Goal: Information Seeking & Learning: Learn about a topic

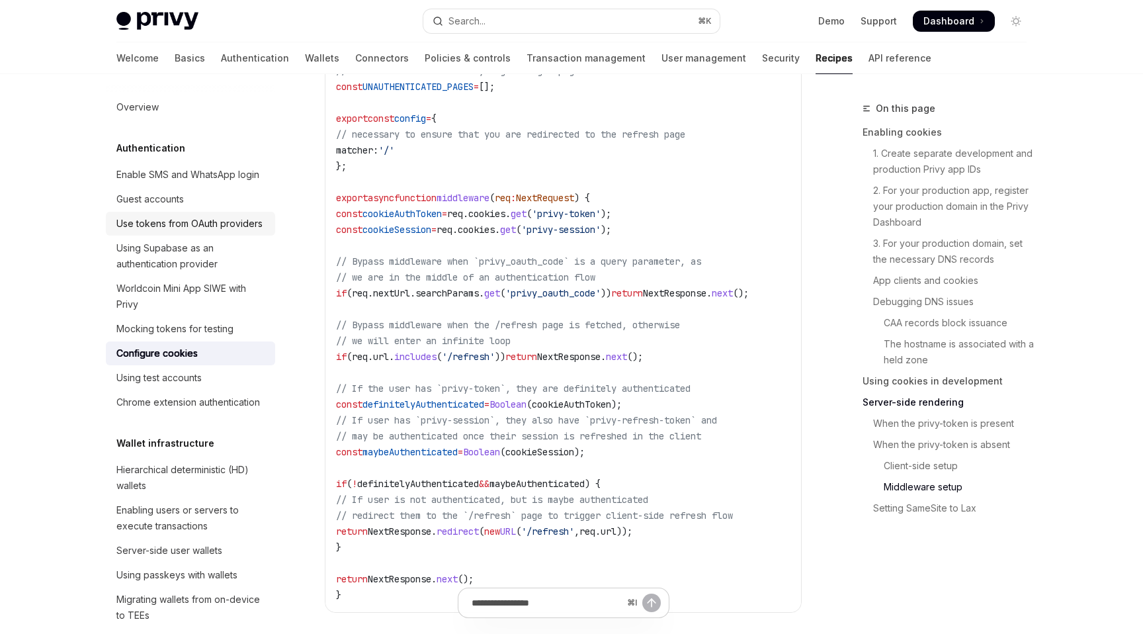
scroll to position [3996, 0]
click at [244, 212] on link "Use tokens from OAuth providers" at bounding box center [190, 224] width 169 height 24
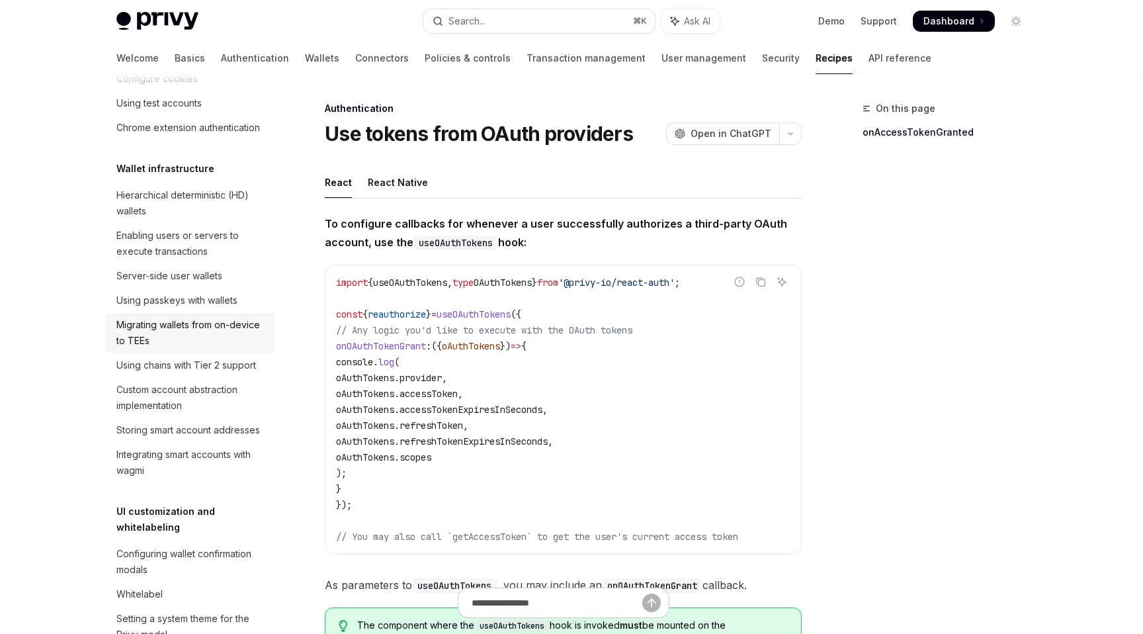
click at [222, 340] on div "Migrating wallets from on-device to TEEs" at bounding box center [191, 333] width 151 height 32
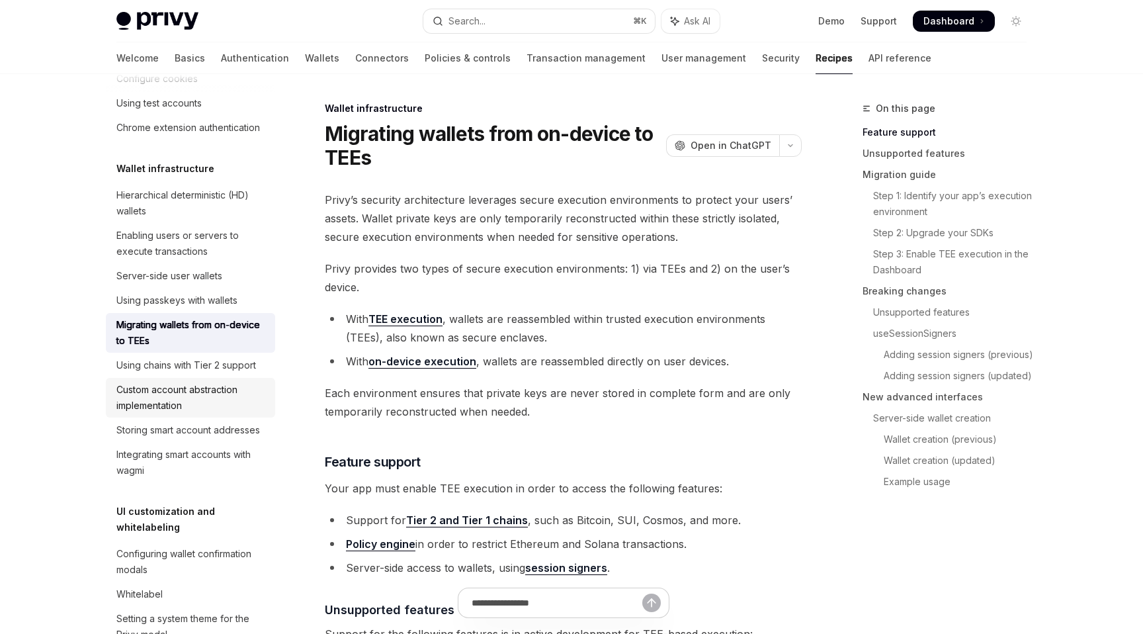
click at [217, 417] on link "Custom account abstraction implementation" at bounding box center [190, 398] width 169 height 40
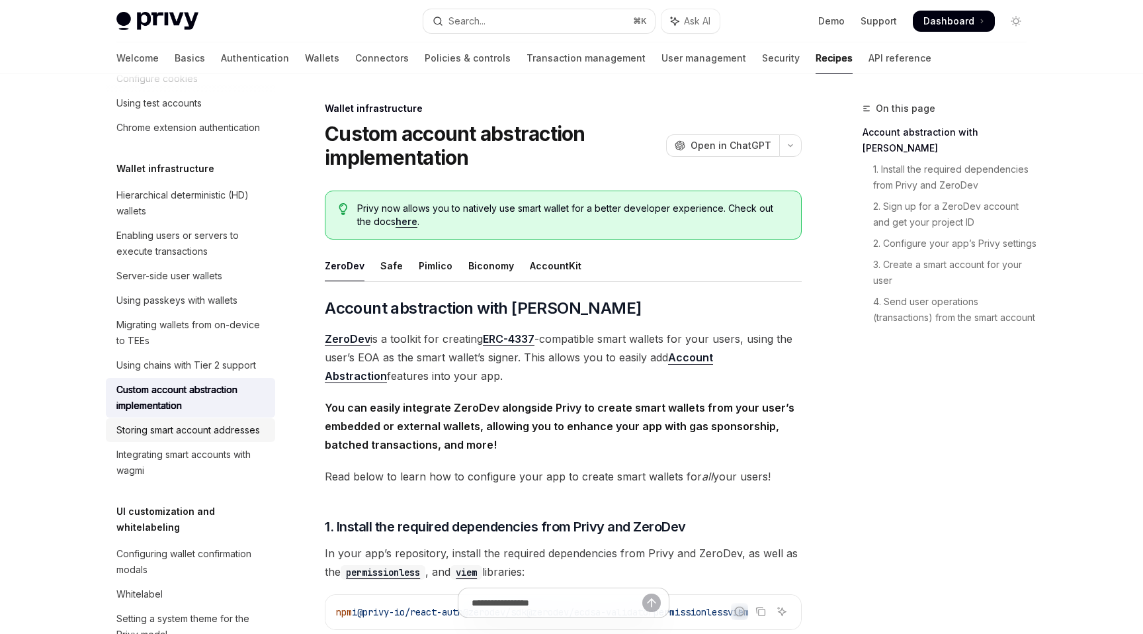
click at [217, 437] on div "Storing smart account addresses" at bounding box center [188, 430] width 144 height 16
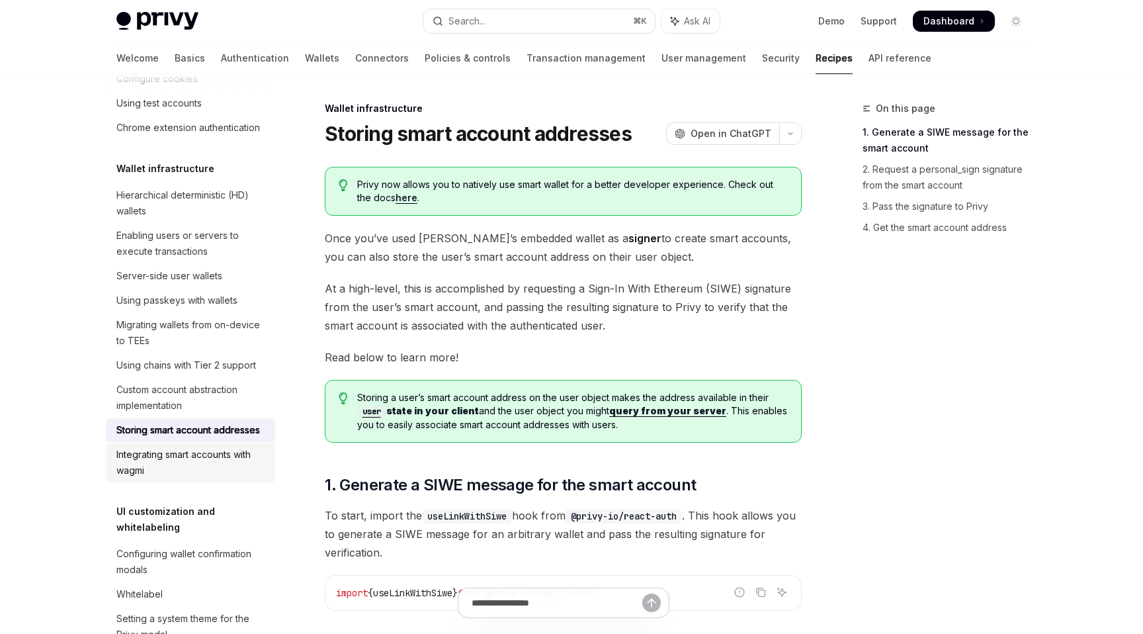
click at [217, 463] on div "Integrating smart accounts with wagmi" at bounding box center [191, 463] width 151 height 32
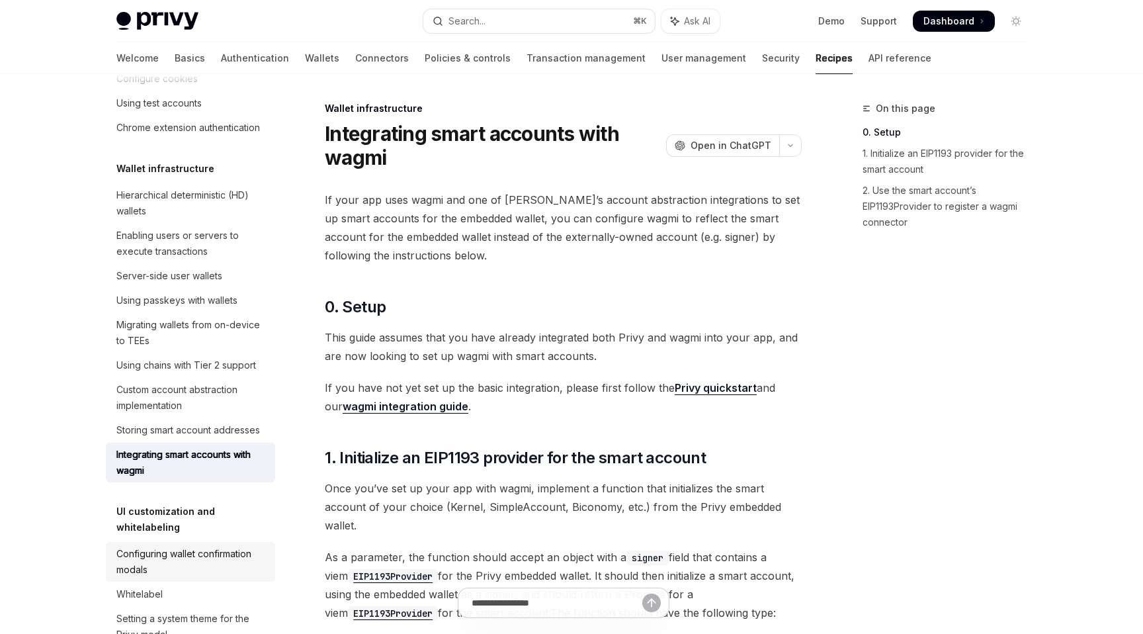
click at [216, 546] on div "Configuring wallet confirmation modals" at bounding box center [191, 562] width 151 height 32
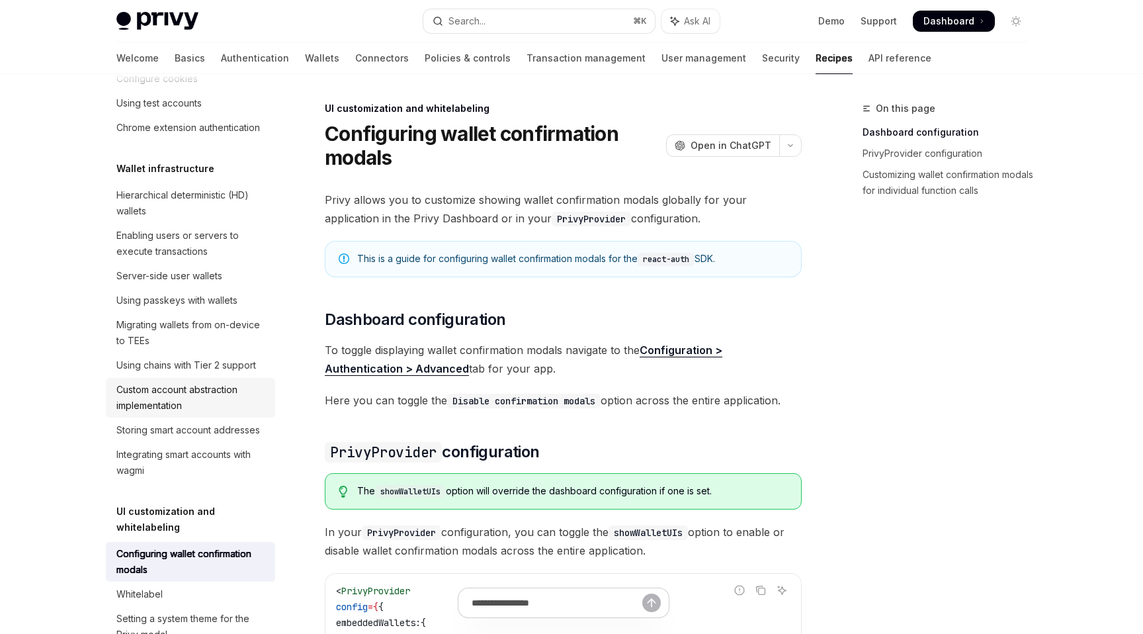
click at [201, 407] on div "Custom account abstraction implementation" at bounding box center [191, 398] width 151 height 32
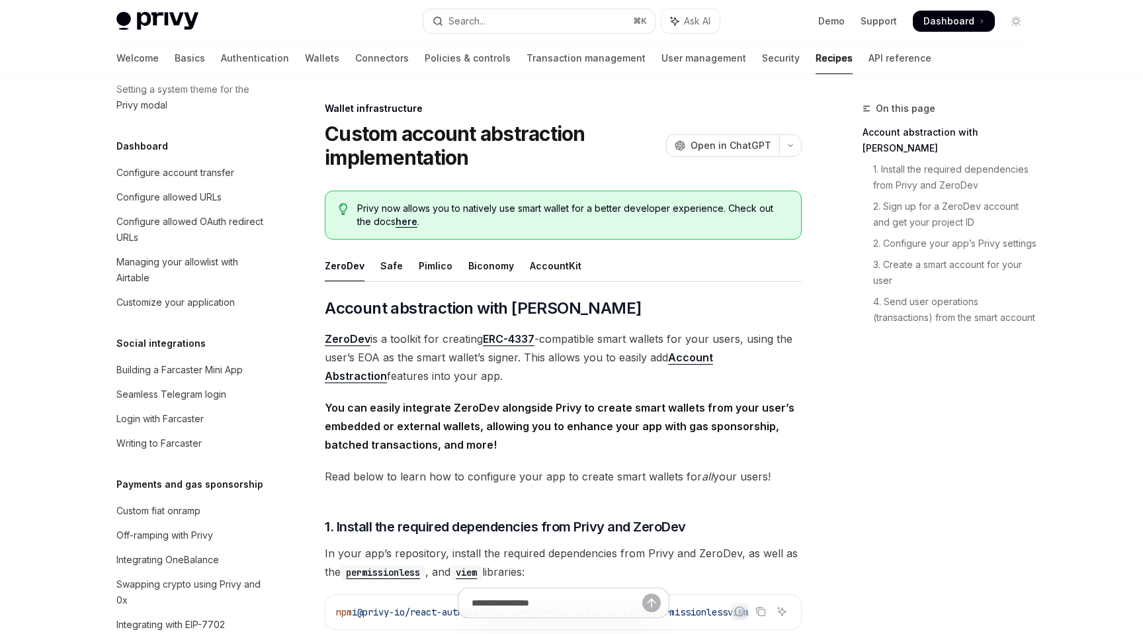
scroll to position [882, 0]
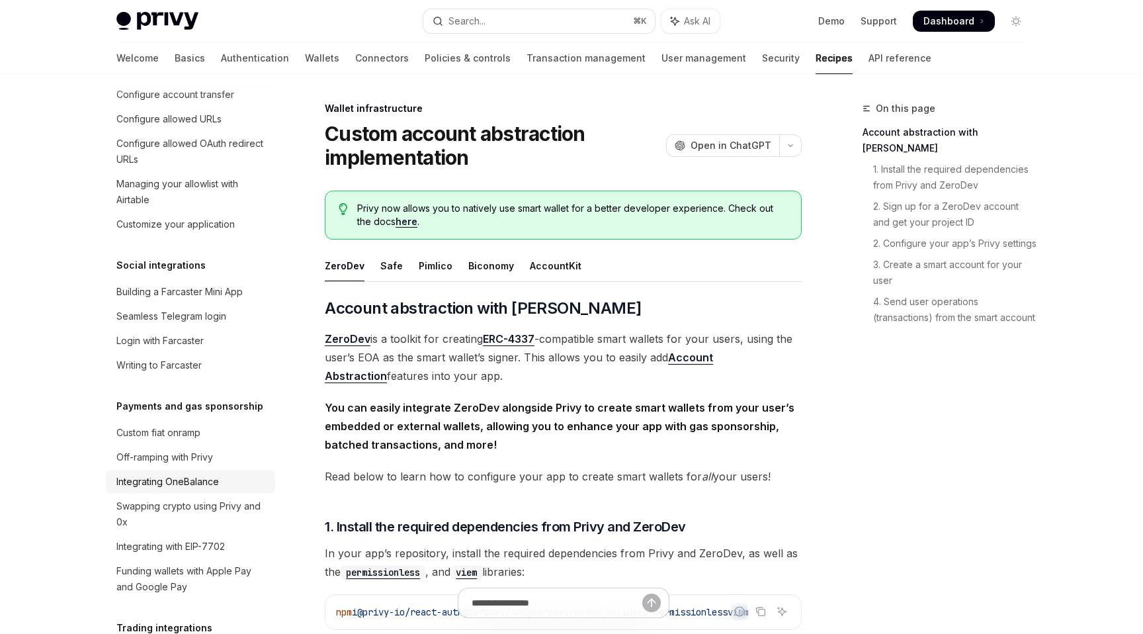
click at [210, 474] on div "Integrating OneBalance" at bounding box center [167, 482] width 103 height 16
type textarea "*"
